Goal: Task Accomplishment & Management: Complete application form

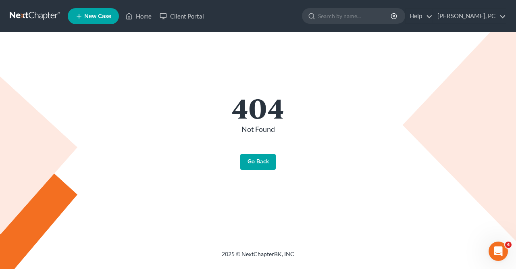
click at [254, 159] on link "Go Back" at bounding box center [257, 162] width 35 height 16
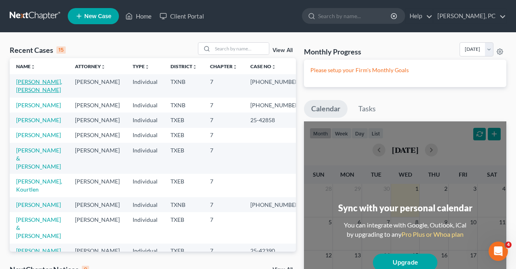
click at [43, 83] on link "[PERSON_NAME], [PERSON_NAME]" at bounding box center [39, 85] width 46 height 15
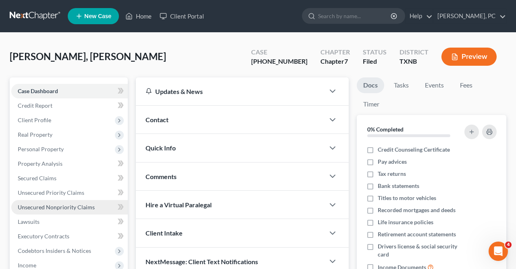
click at [54, 207] on span "Unsecured Nonpriority Claims" at bounding box center [56, 206] width 77 height 7
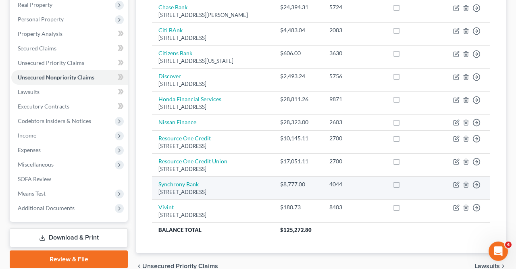
scroll to position [127, 0]
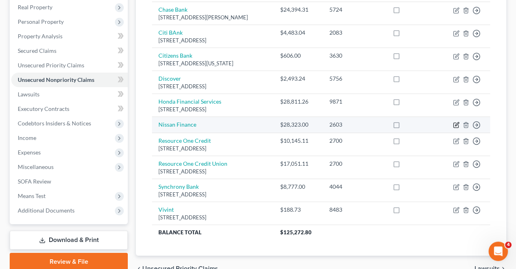
click at [456, 122] on icon "button" at bounding box center [456, 125] width 6 height 6
select select "3"
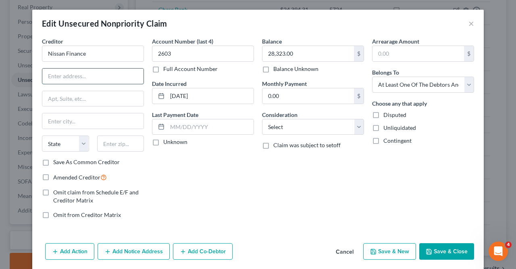
click at [49, 74] on input "text" at bounding box center [92, 75] width 101 height 15
type input "1700 I30"
click at [48, 120] on input "text" at bounding box center [92, 120] width 101 height 15
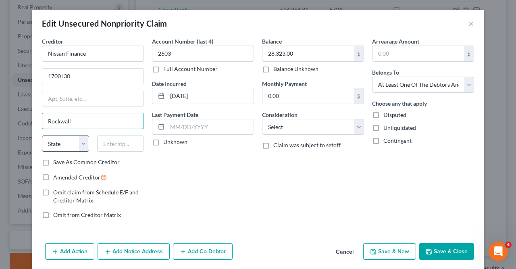
type input "Rockwall"
select select "45"
click option "[GEOGRAPHIC_DATA]" at bounding box center [0, 0] width 0 height 0
click at [102, 144] on input "text" at bounding box center [120, 143] width 47 height 16
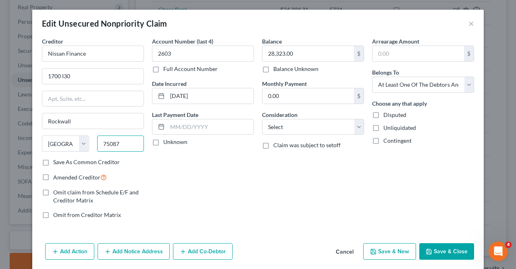
type input "75087"
click at [442, 250] on button "Save & Close" at bounding box center [446, 251] width 55 height 17
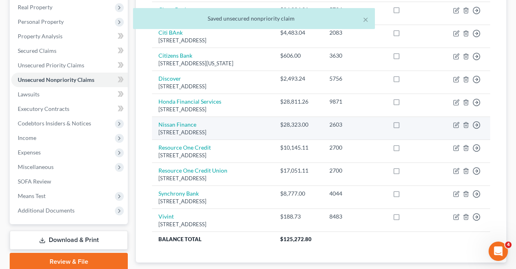
scroll to position [0, 0]
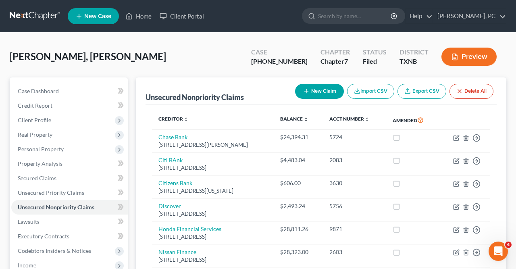
click at [329, 91] on button "New Claim" at bounding box center [319, 91] width 49 height 15
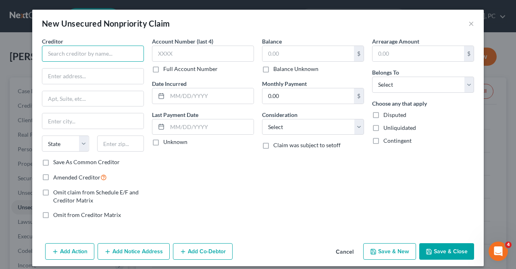
click at [48, 55] on input "text" at bounding box center [93, 54] width 102 height 16
type input "[PERSON_NAME] and [PERSON_NAME]"
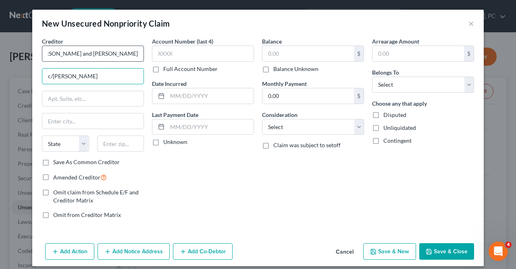
type input "c/[PERSON_NAME]"
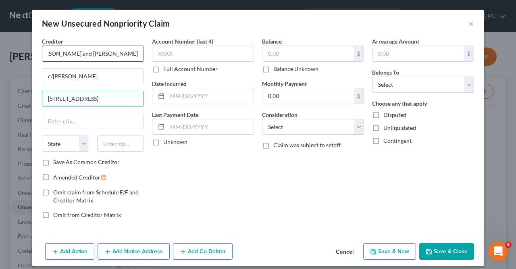
type input "[STREET_ADDRESS]"
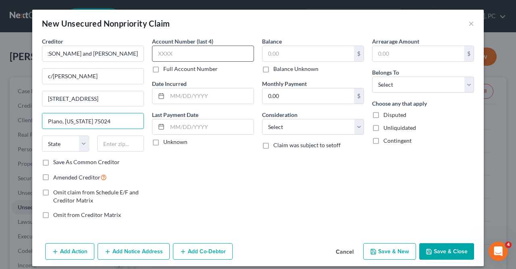
type input "Plano, [US_STATE] 75024"
click at [157, 54] on input "text" at bounding box center [203, 54] width 102 height 16
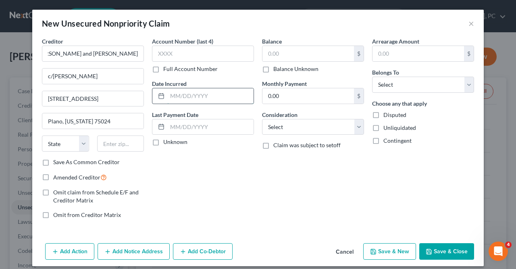
click at [172, 95] on input "text" at bounding box center [210, 95] width 86 height 15
type input "[DATE]"
click at [265, 55] on input "text" at bounding box center [307, 53] width 91 height 15
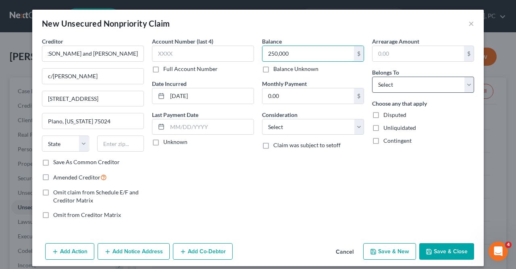
type input "250,000"
click at [372, 77] on select "Select Debtor 1 Only Debtor 2 Only Debtor 1 And Debtor 2 Only At Least One Of T…" at bounding box center [423, 85] width 102 height 16
select select "3"
click option "At Least One Of The Debtors And Another" at bounding box center [0, 0] width 0 height 0
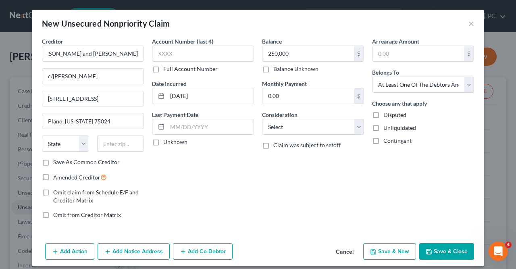
click at [432, 250] on icon "button" at bounding box center [428, 251] width 6 height 6
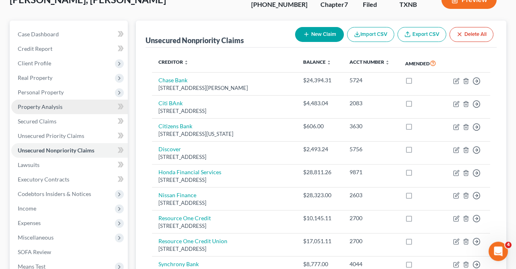
scroll to position [52, 0]
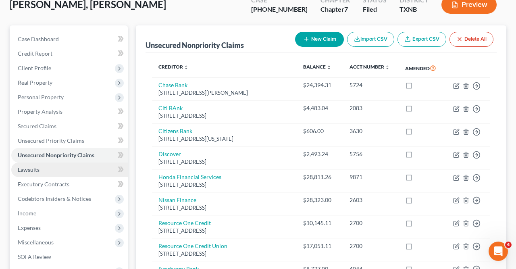
click at [38, 168] on span "Lawsuits" at bounding box center [29, 169] width 22 height 7
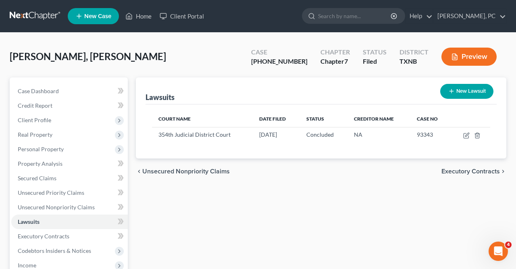
click at [461, 93] on button "New Lawsuit" at bounding box center [466, 91] width 53 height 15
select select "0"
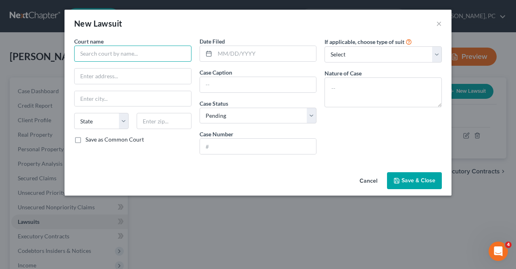
click at [79, 50] on input "text" at bounding box center [132, 54] width 117 height 16
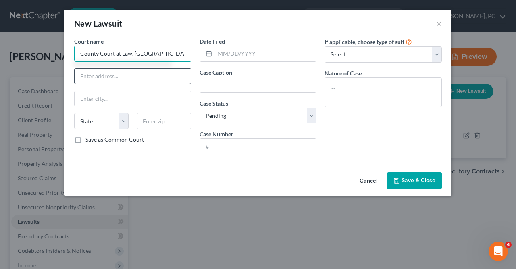
type input "County Court at Law, [GEOGRAPHIC_DATA], [US_STATE]"
click at [82, 73] on input "text" at bounding box center [133, 75] width 116 height 15
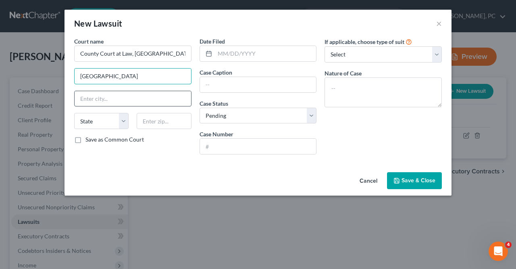
type input "[GEOGRAPHIC_DATA]"
click at [81, 94] on input "text" at bounding box center [133, 98] width 116 height 15
type input "[GEOGRAPHIC_DATA]"
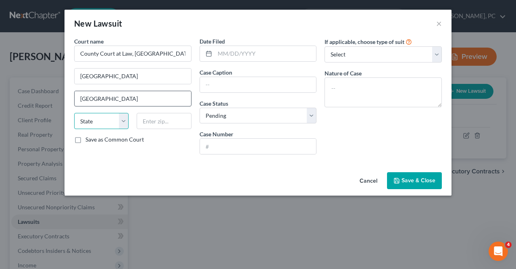
select select "45"
click at [160, 121] on input "75230" at bounding box center [164, 121] width 54 height 16
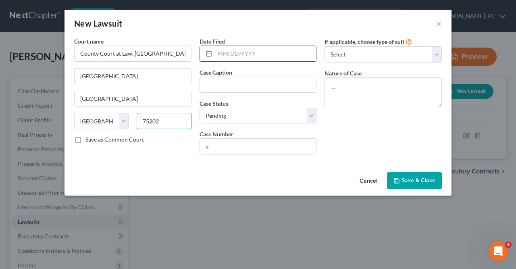
type input "75202"
click at [219, 50] on input "text" at bounding box center [266, 53] width 102 height 15
type input "[DATE]"
click at [205, 81] on input "text" at bounding box center [258, 84] width 116 height 15
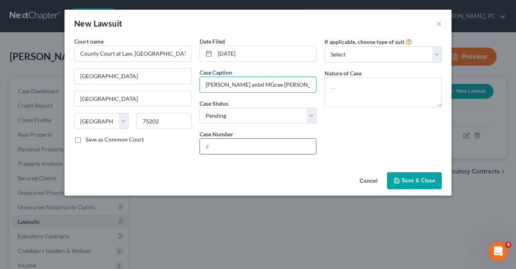
type input "[PERSON_NAME] anbd MGcee [PERSON_NAME] and [PERSON_NAME]"
click at [205, 147] on input "text" at bounding box center [258, 146] width 116 height 15
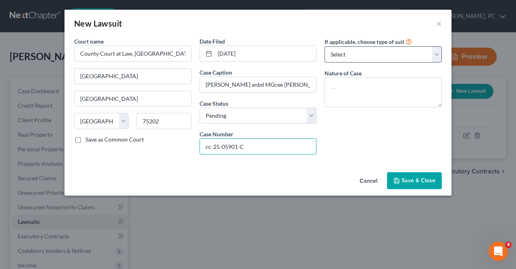
type input "cc-25-05901-C"
click at [324, 46] on select "Select Repossession Garnishment Foreclosure Attached, Seized, Or Levied Other" at bounding box center [382, 54] width 117 height 16
select select "4"
click option "Other" at bounding box center [0, 0] width 0 height 0
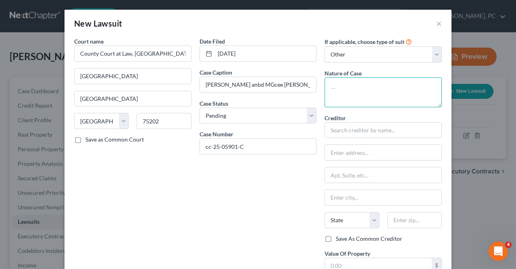
click at [333, 90] on textarea at bounding box center [382, 92] width 117 height 30
type textarea "Car accident"
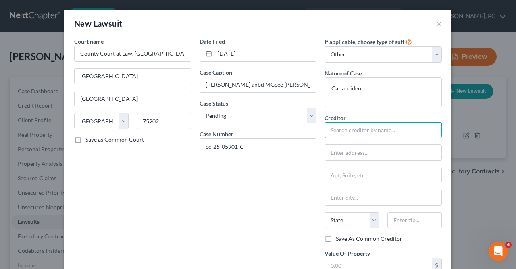
click at [329, 130] on input "text" at bounding box center [382, 130] width 117 height 16
type input "[PERSON_NAME] and [PERSON_NAME]"
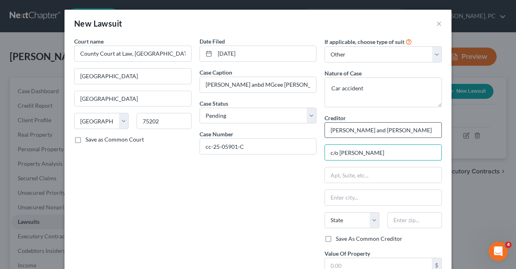
type input "c/o [PERSON_NAME]"
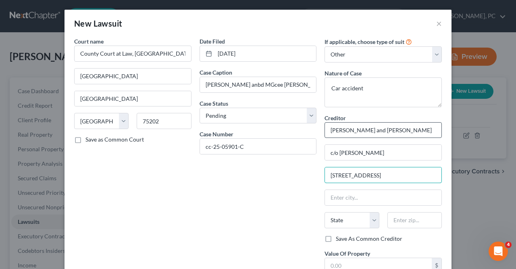
type input "[STREET_ADDRESS]"
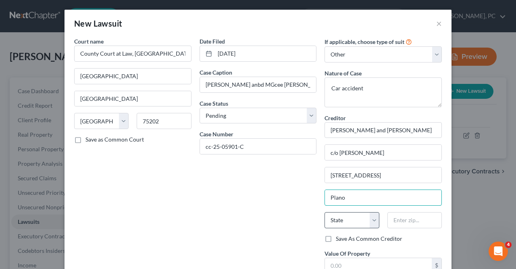
type input "Plano"
click at [324, 212] on select "State [US_STATE] AK AR AZ CA CO CT DE DC [GEOGRAPHIC_DATA] [GEOGRAPHIC_DATA] GU…" at bounding box center [351, 220] width 54 height 16
select select "45"
click option "[GEOGRAPHIC_DATA]" at bounding box center [0, 0] width 0 height 0
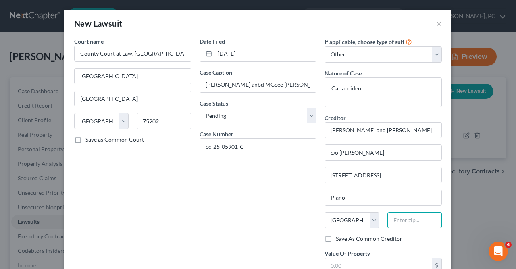
click at [398, 219] on input "text" at bounding box center [414, 220] width 54 height 16
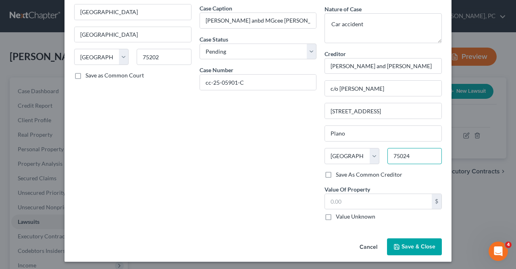
type input "75024"
click at [419, 247] on span "Save & Close" at bounding box center [418, 246] width 34 height 7
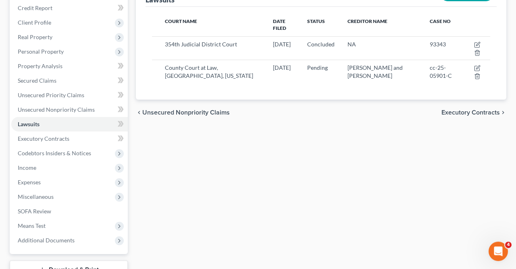
scroll to position [97, 0]
click at [63, 107] on span "Unsecured Nonpriority Claims" at bounding box center [56, 109] width 77 height 7
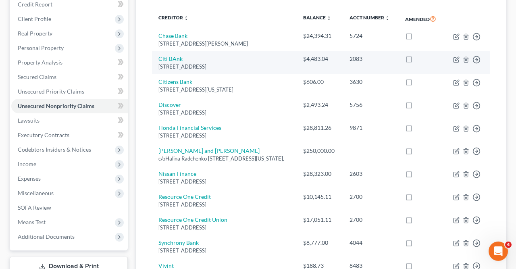
scroll to position [102, 0]
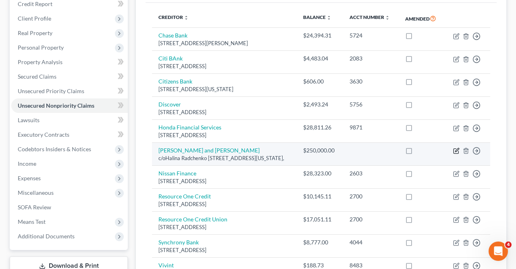
click at [454, 154] on icon "button" at bounding box center [456, 150] width 6 height 6
select select "3"
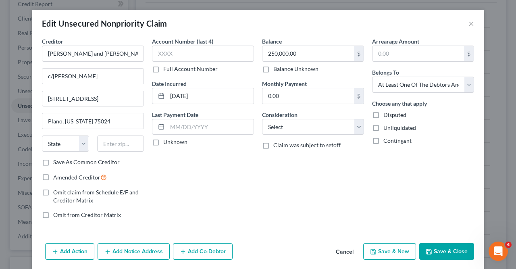
click at [383, 115] on label "Disputed" at bounding box center [394, 115] width 23 height 8
click at [386, 115] on input "Disputed" at bounding box center [388, 113] width 5 height 5
checkbox input "true"
click at [443, 249] on button "Save & Close" at bounding box center [446, 251] width 55 height 17
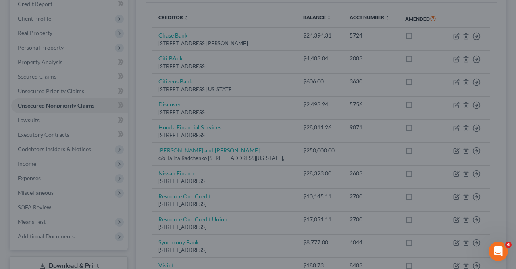
type input "0"
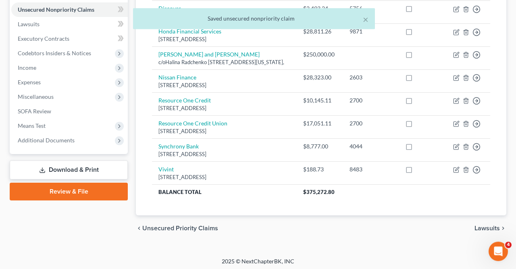
scroll to position [212, 0]
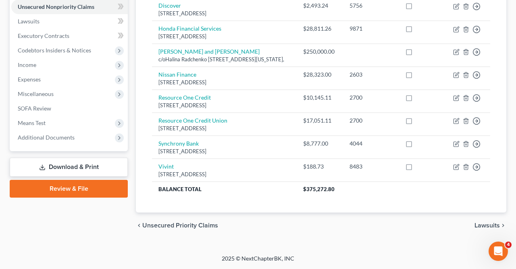
click at [74, 158] on link "Download & Print" at bounding box center [69, 167] width 118 height 19
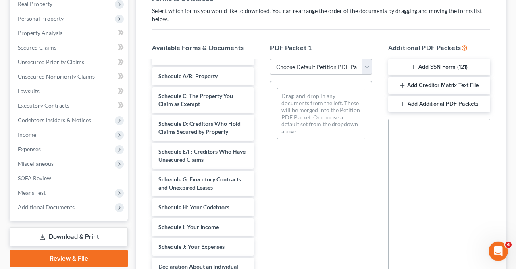
scroll to position [50, 0]
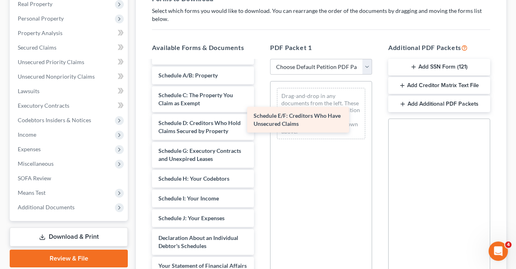
drag, startPoint x: 195, startPoint y: 151, endPoint x: 311, endPoint y: 89, distance: 131.6
click at [260, 89] on div "Schedule E/F: Creditors Who Have Unsecured Claims Voluntary Petition for Indivi…" at bounding box center [202, 234] width 115 height 446
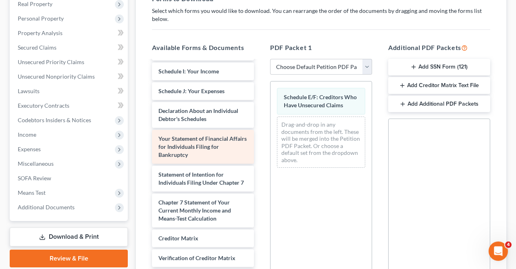
scroll to position [176, 0]
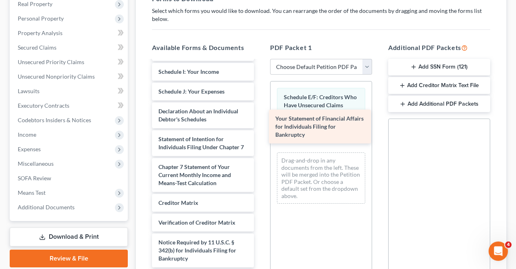
drag, startPoint x: 185, startPoint y: 145, endPoint x: 302, endPoint y: 125, distance: 118.4
click at [260, 125] on div "Your Statement of Financial Affairs for Individuals Filing for Bankruptcy Volun…" at bounding box center [202, 89] width 115 height 410
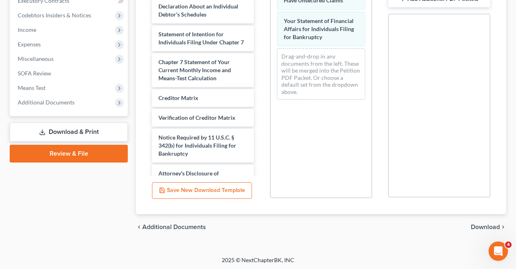
scroll to position [236, 0]
click at [482, 225] on span "Download" at bounding box center [484, 226] width 29 height 6
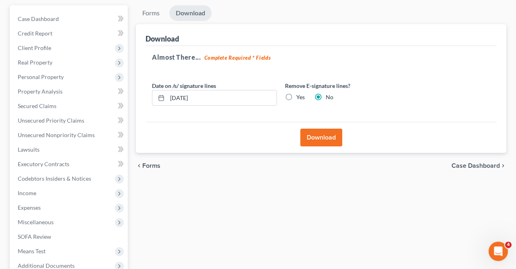
scroll to position [70, 0]
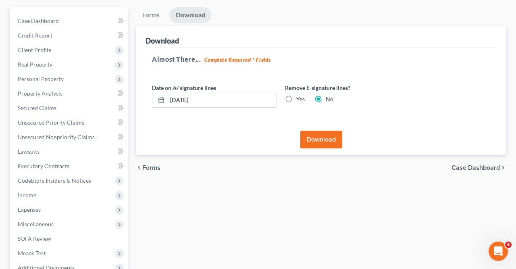
click at [318, 137] on button "Download" at bounding box center [321, 140] width 42 height 18
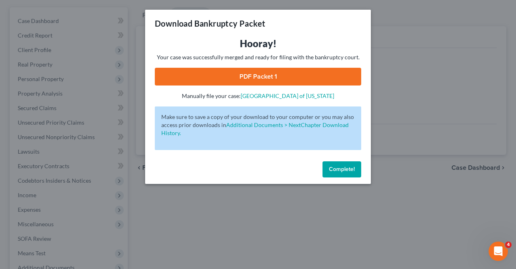
click at [260, 79] on link "PDF Packet 1" at bounding box center [258, 77] width 206 height 18
